Goal: Check status: Check status

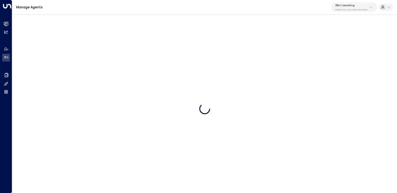
click at [365, 6] on p "25N Coworking" at bounding box center [351, 5] width 32 height 3
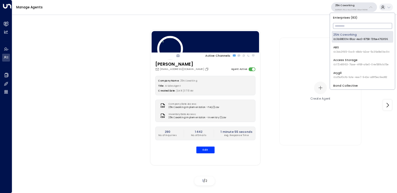
click at [364, 24] on input "text" at bounding box center [362, 26] width 59 height 9
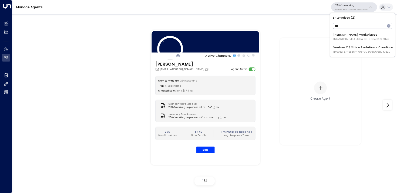
type input "****"
click at [340, 40] on span "ID: b7928a87-f434-4dea-b015-5ccb68974bfd" at bounding box center [361, 40] width 56 height 4
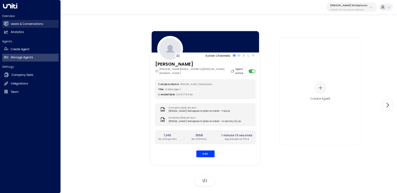
click at [8, 25] on icon at bounding box center [6, 24] width 5 height 4
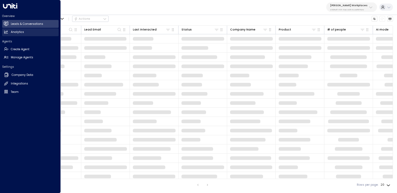
click at [4, 33] on icon at bounding box center [6, 32] width 5 height 5
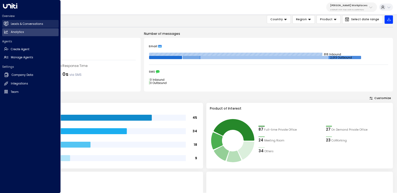
click at [10, 23] on link "Leads & Conversations Leads & Conversations" at bounding box center [30, 24] width 56 height 8
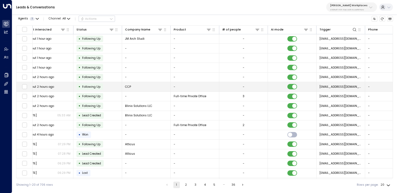
scroll to position [0, 226]
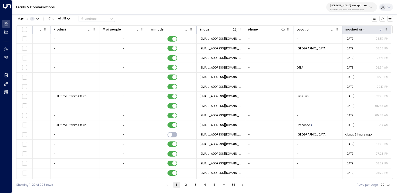
click at [357, 29] on div "Inquired At" at bounding box center [353, 29] width 17 height 5
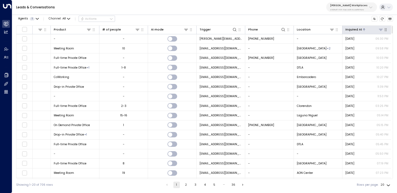
click at [357, 29] on div "Inquired At" at bounding box center [353, 29] width 17 height 5
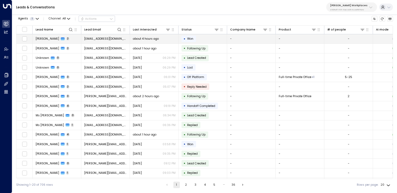
click at [141, 38] on span "about 4 hours ago" at bounding box center [146, 39] width 26 height 4
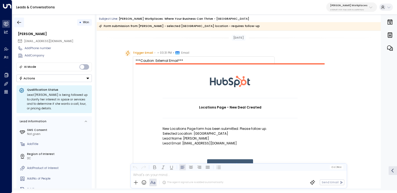
click at [18, 22] on icon "button" at bounding box center [18, 22] width 5 height 5
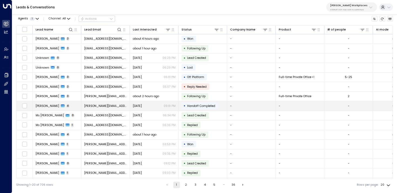
scroll to position [19, 0]
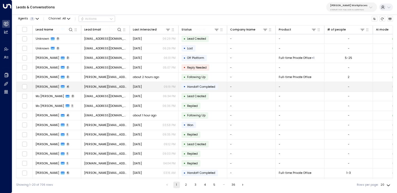
click at [133, 86] on span "[DATE]" at bounding box center [137, 87] width 9 height 4
